Goal: Check status: Check status

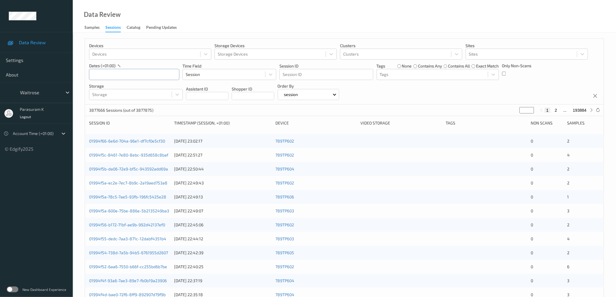
click at [150, 75] on input "text" at bounding box center [134, 74] width 90 height 11
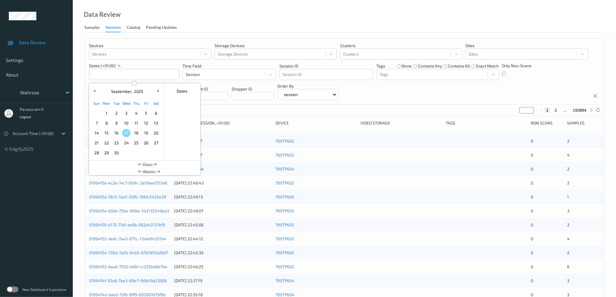
click at [118, 133] on span "16" at bounding box center [116, 133] width 8 height 8
type input "[DATE] 00:00 -> [DATE] 23:59"
click at [426, 91] on div "Devices Devices Storage Devices Storage Devices Clusters Clusters Sites Sites d…" at bounding box center [344, 72] width 519 height 66
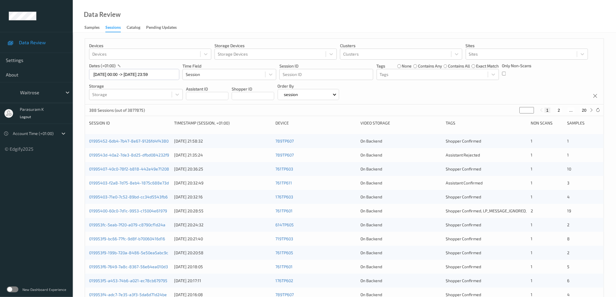
click at [15, 291] on label at bounding box center [13, 290] width 12 height 6
